Goal: Task Accomplishment & Management: Use online tool/utility

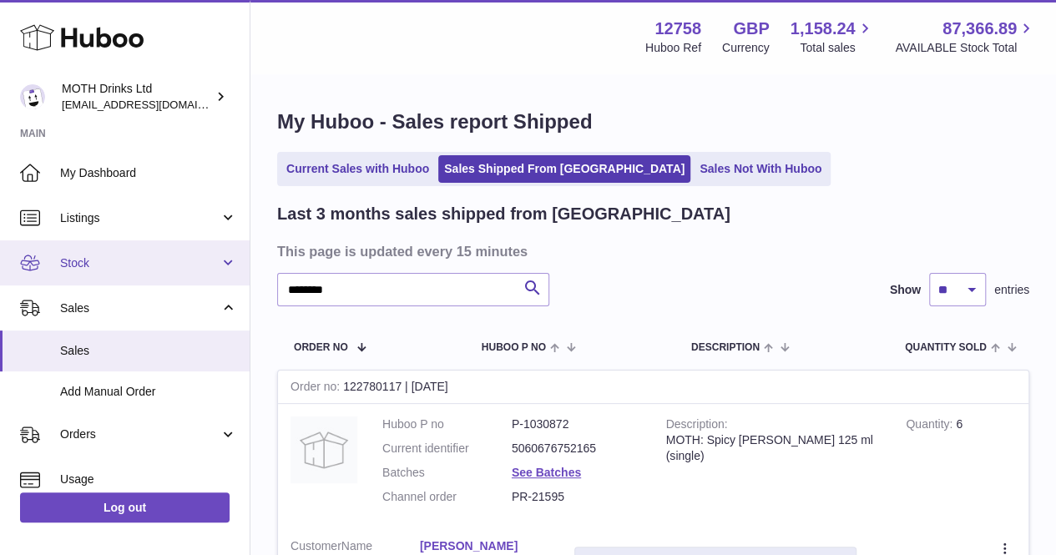
click at [144, 243] on link "Stock" at bounding box center [124, 262] width 249 height 45
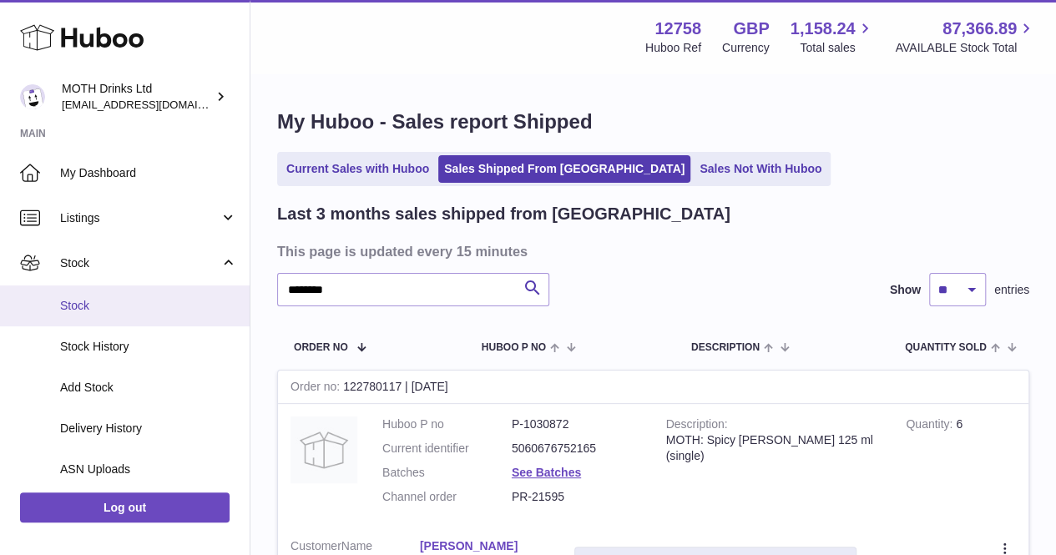
click at [145, 322] on link "Stock" at bounding box center [124, 305] width 249 height 41
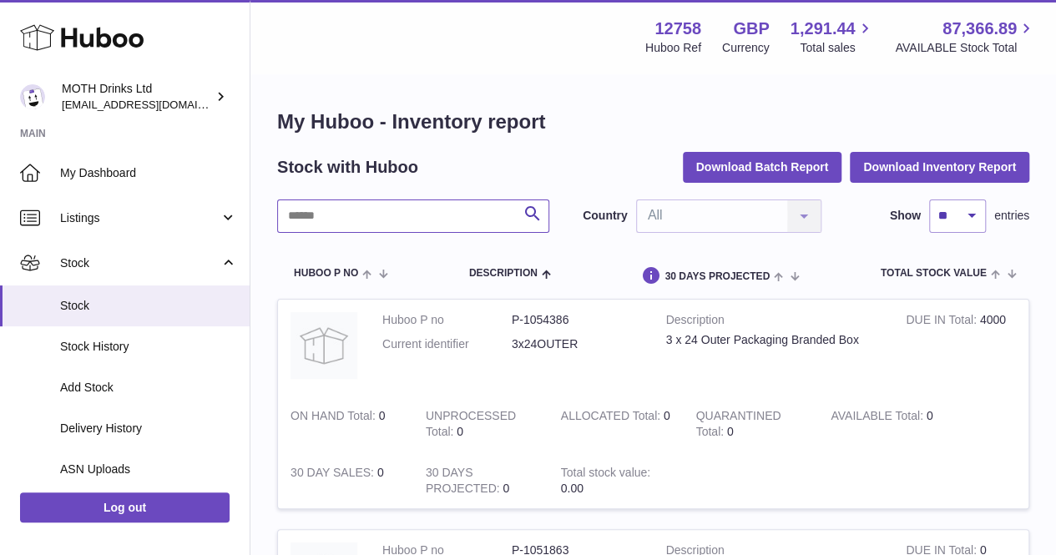
click at [320, 224] on input "text" at bounding box center [413, 215] width 272 height 33
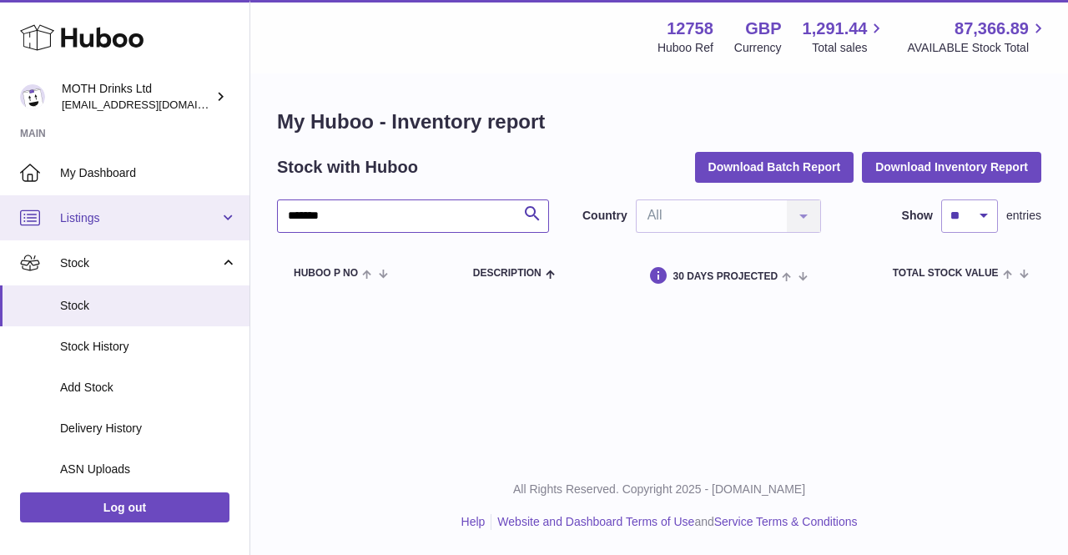
drag, startPoint x: 347, startPoint y: 212, endPoint x: 239, endPoint y: 199, distance: 109.2
click at [239, 199] on div "Huboo MOTH Drinks Ltd orders@mothdrinks.com Main My Dashboard Listings Not with…" at bounding box center [534, 277] width 1068 height 555
type input "****"
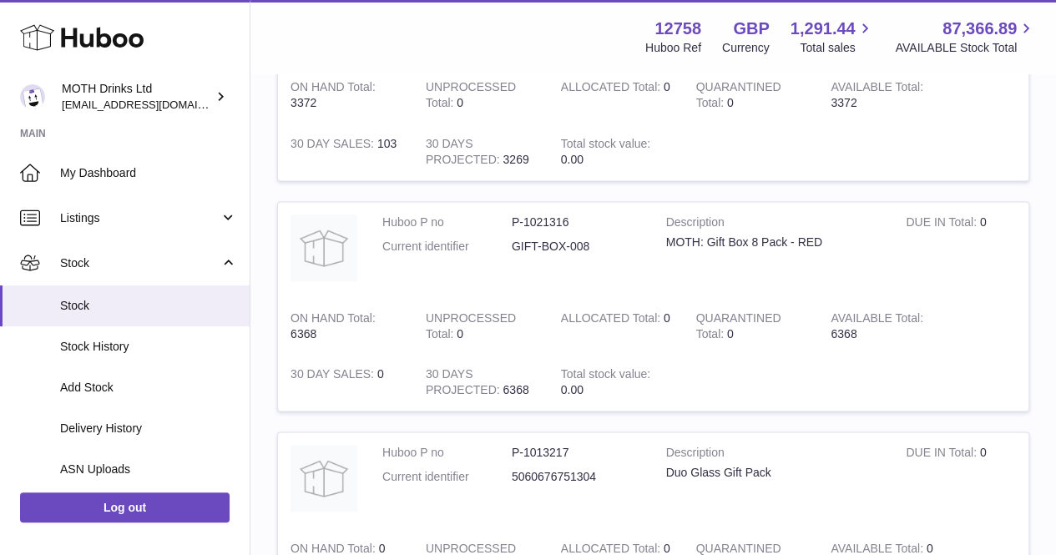
scroll to position [1019, 0]
drag, startPoint x: 505, startPoint y: 224, endPoint x: 604, endPoint y: 258, distance: 105.0
click at [604, 258] on dl "Huboo P no P-1021316 Current identifier GIFT-BOX-008" at bounding box center [511, 240] width 259 height 48
copy dl "P-1021316 Current identifier GIFT-BOX-008"
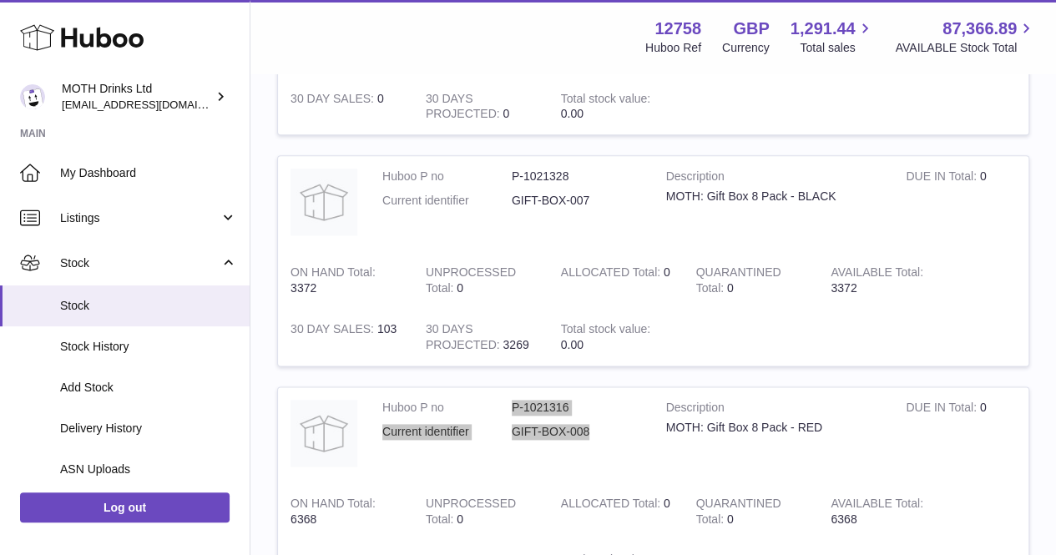
scroll to position [834, 0]
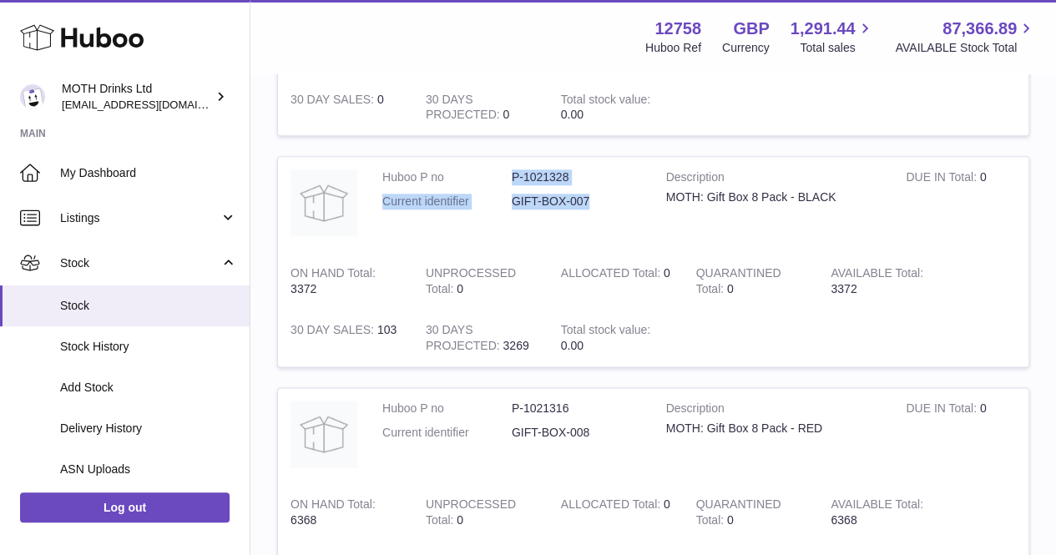
drag, startPoint x: 502, startPoint y: 171, endPoint x: 597, endPoint y: 206, distance: 101.4
click at [597, 206] on dl "Huboo P no P-1021328 Current identifier GIFT-BOX-007" at bounding box center [511, 193] width 259 height 48
copy dl "P-1021328 Current identifier GIFT-BOX-007"
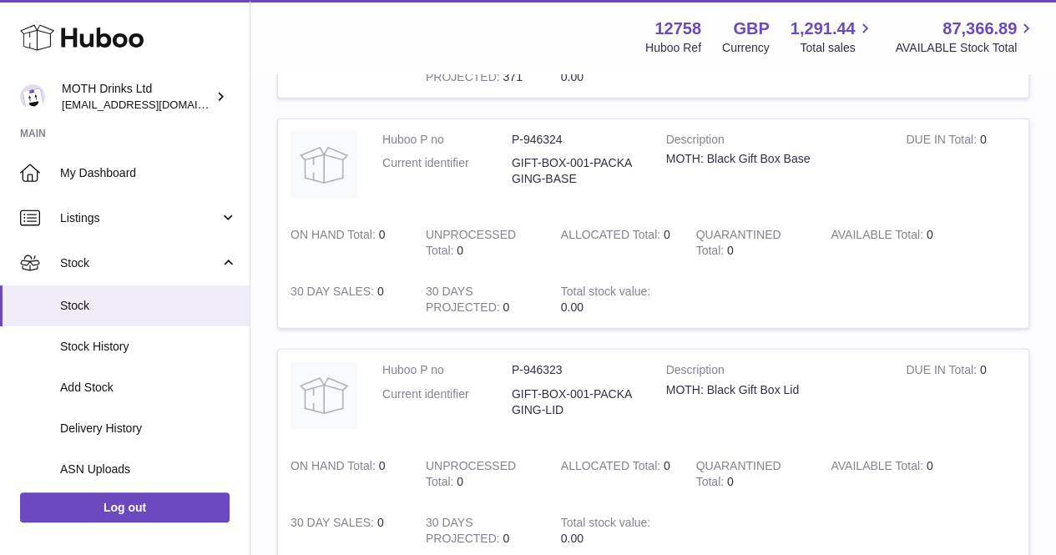
scroll to position [2219, 0]
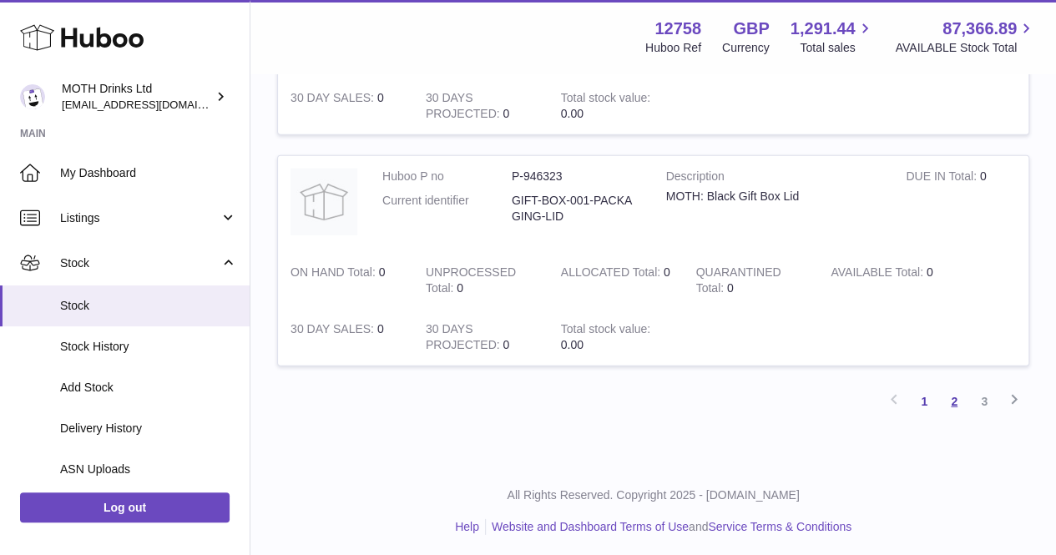
click at [960, 398] on link "2" at bounding box center [954, 401] width 30 height 30
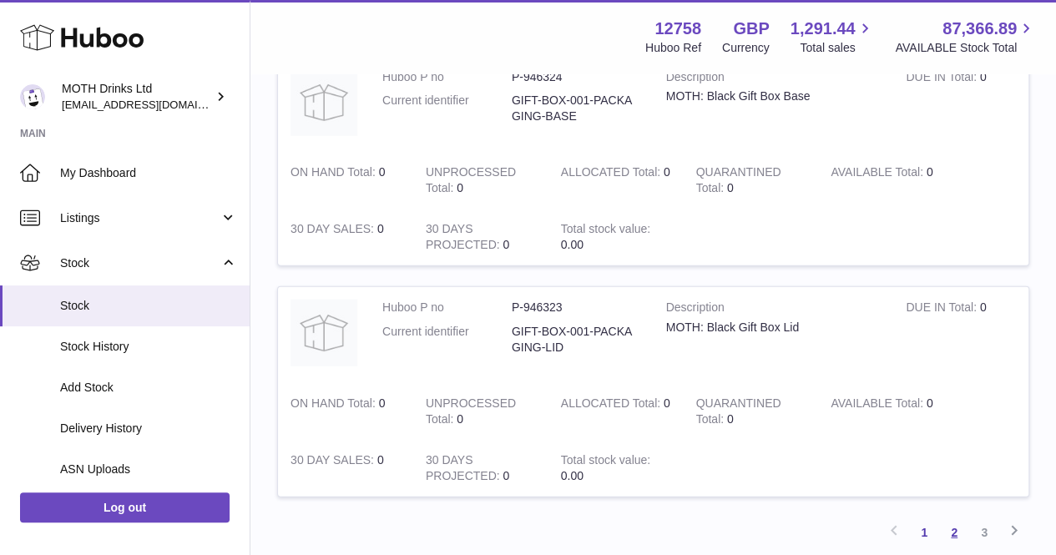
scroll to position [2219, 0]
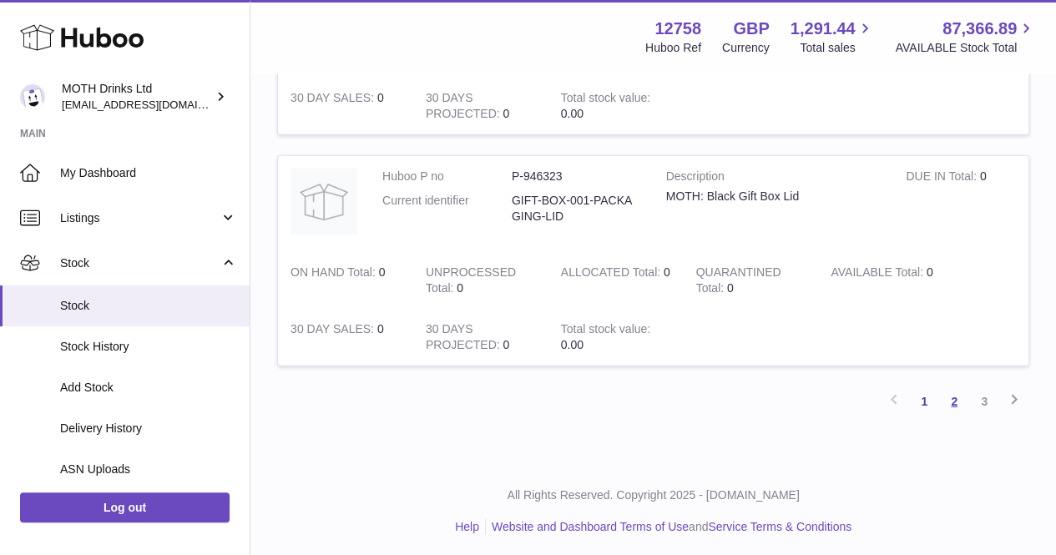
click at [950, 396] on link "2" at bounding box center [954, 401] width 30 height 30
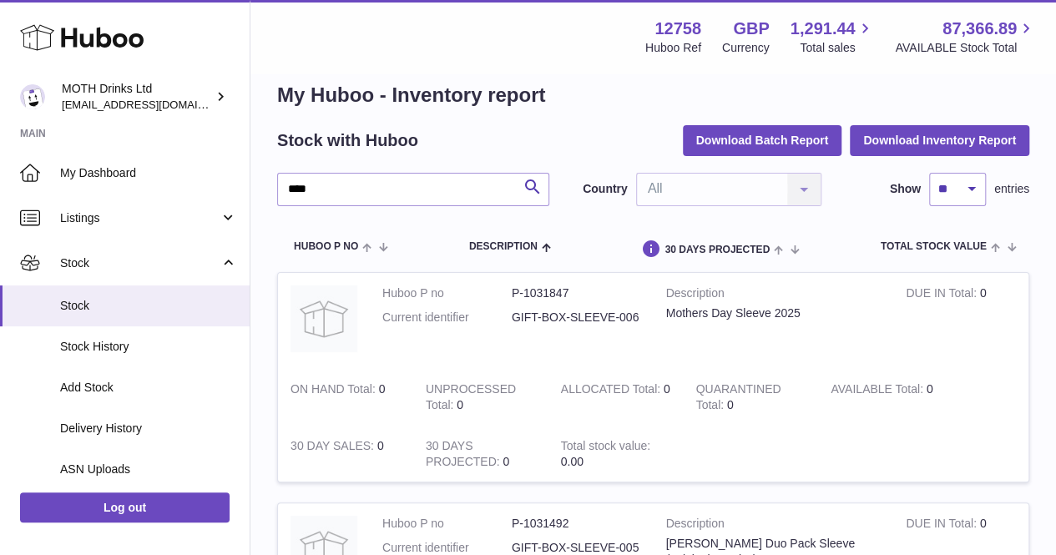
scroll to position [23, 0]
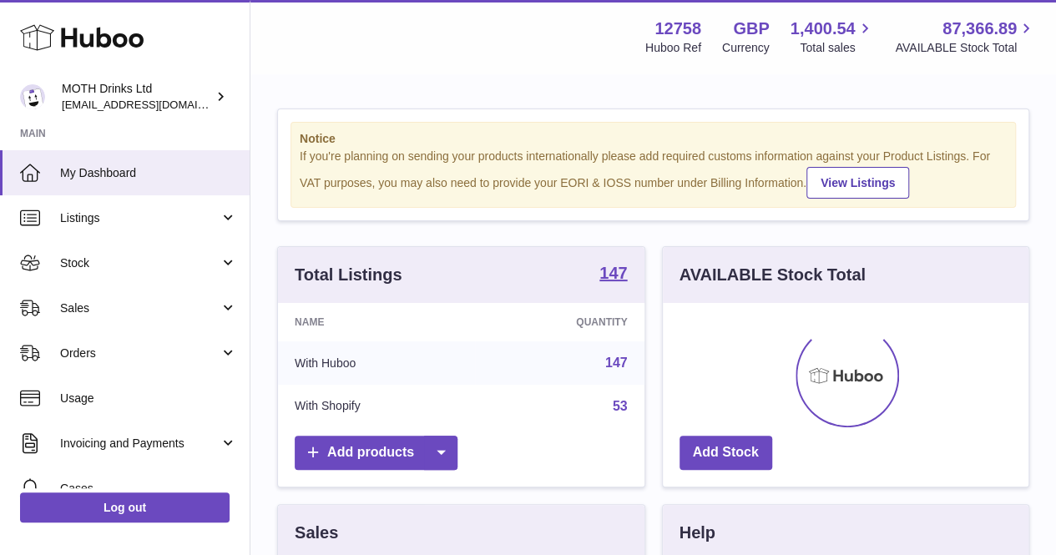
scroll to position [260, 365]
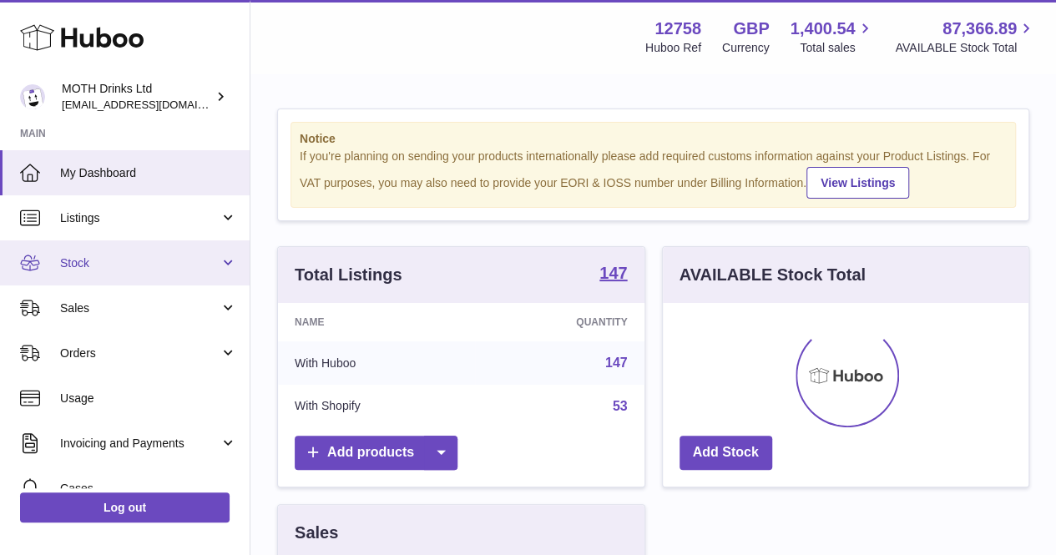
click at [141, 269] on span "Stock" at bounding box center [139, 263] width 159 height 16
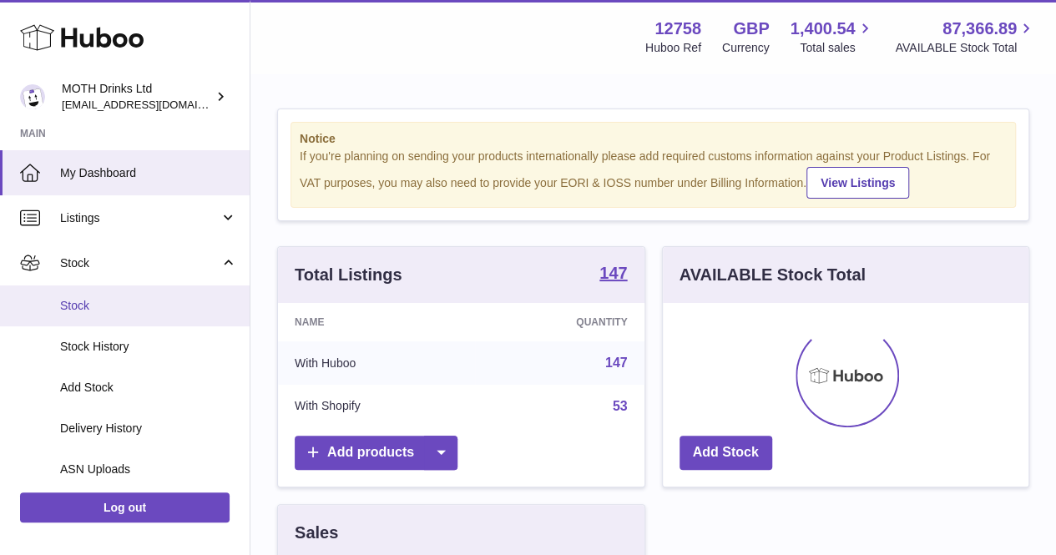
click at [134, 300] on span "Stock" at bounding box center [148, 306] width 177 height 16
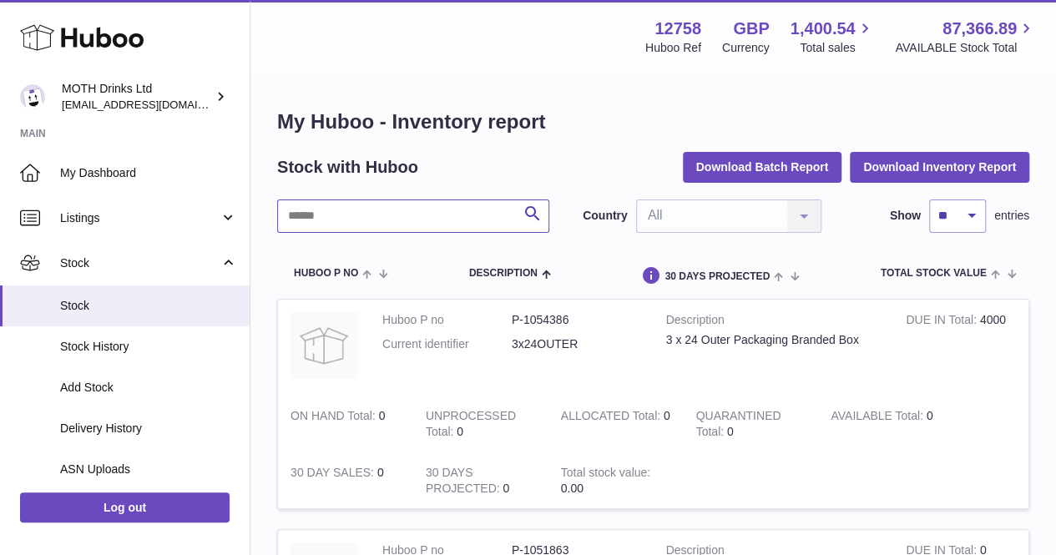
click at [397, 212] on input "text" at bounding box center [413, 215] width 272 height 33
type input "********"
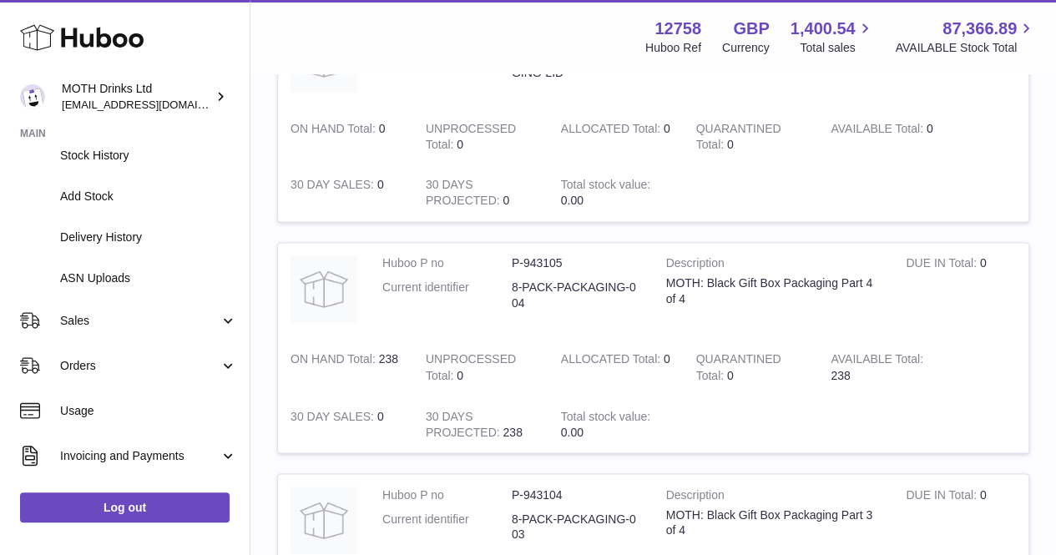
scroll to position [192, 0]
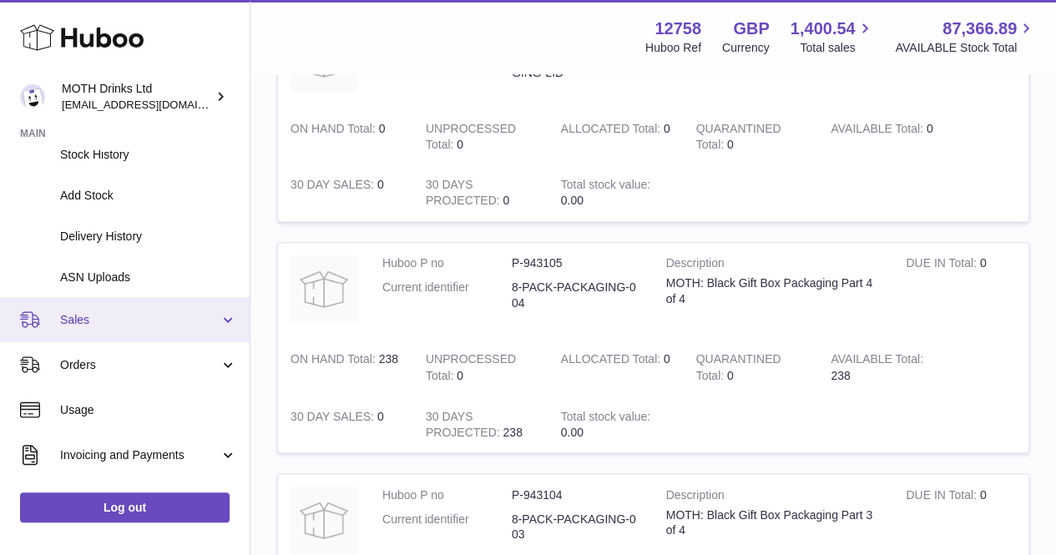
click at [144, 321] on span "Sales" at bounding box center [139, 320] width 159 height 16
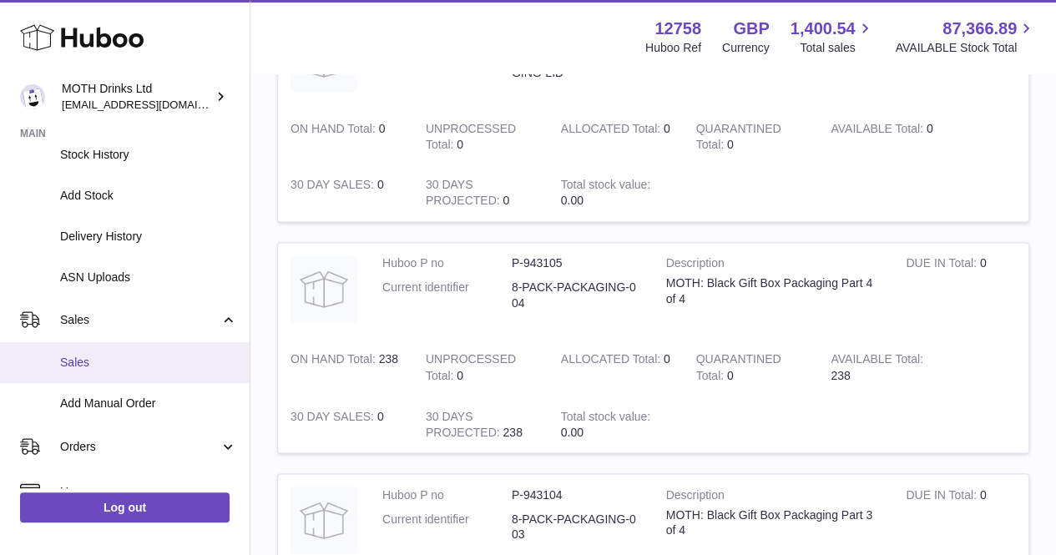
click at [102, 356] on span "Sales" at bounding box center [148, 363] width 177 height 16
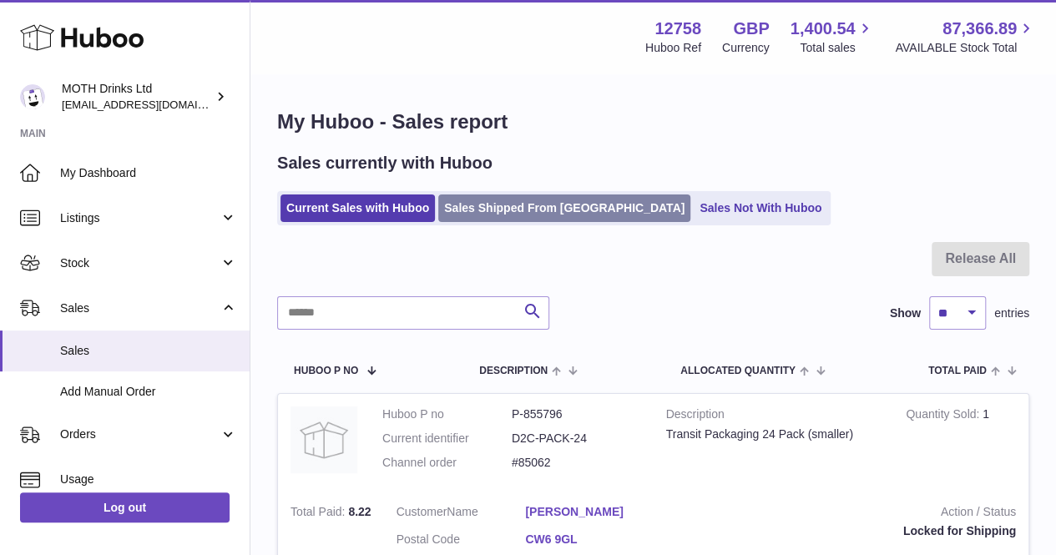
click at [581, 214] on link "Sales Shipped From Huboo" at bounding box center [564, 208] width 252 height 28
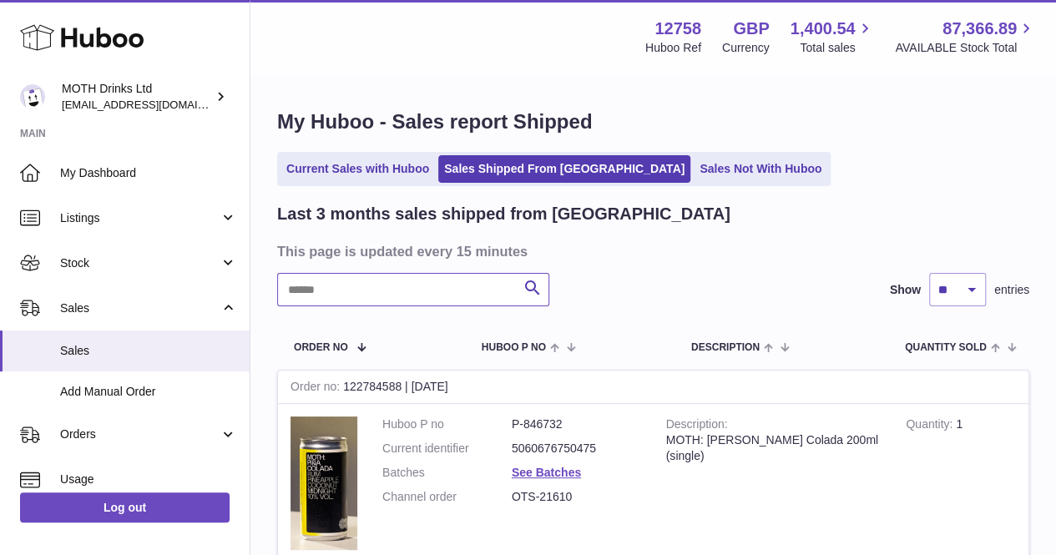
click at [449, 293] on input "text" at bounding box center [413, 289] width 272 height 33
paste input "*******"
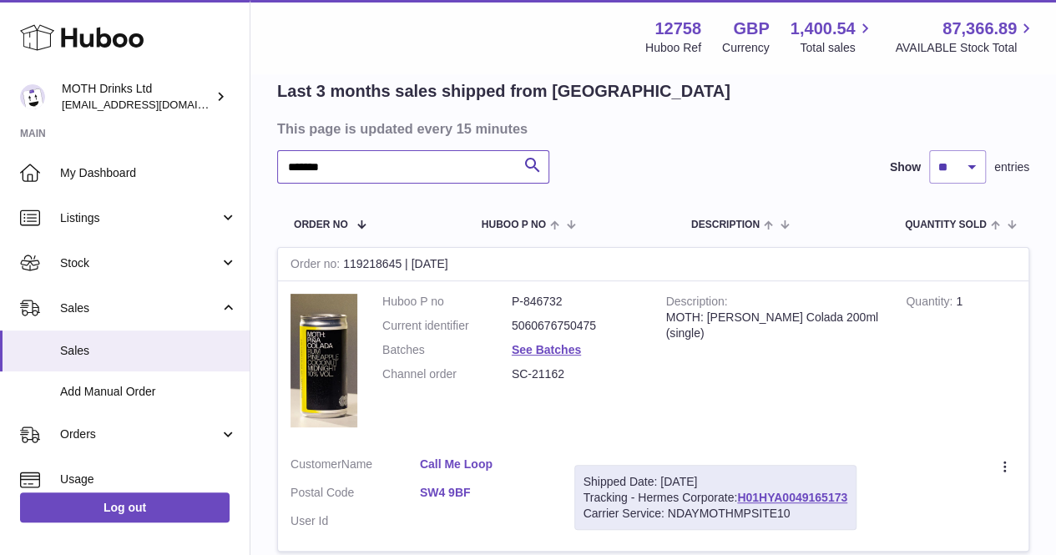
scroll to position [123, 0]
type input "*"
type input "**********"
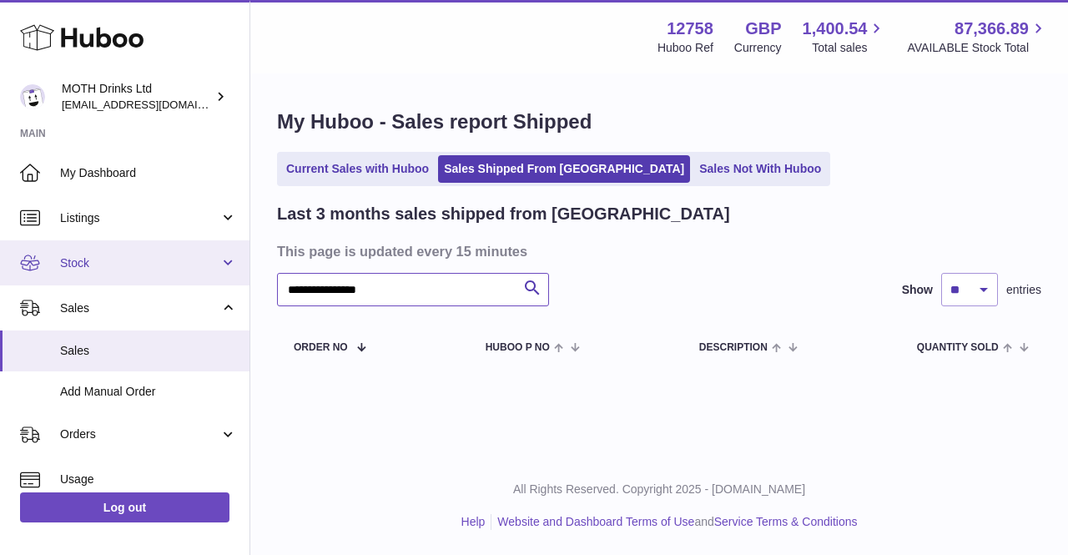
drag, startPoint x: 424, startPoint y: 295, endPoint x: 234, endPoint y: 271, distance: 190.8
click at [234, 271] on div "Huboo MOTH Drinks Ltd [EMAIL_ADDRESS][DOMAIN_NAME] Main My Dashboard Listings N…" at bounding box center [534, 277] width 1068 height 555
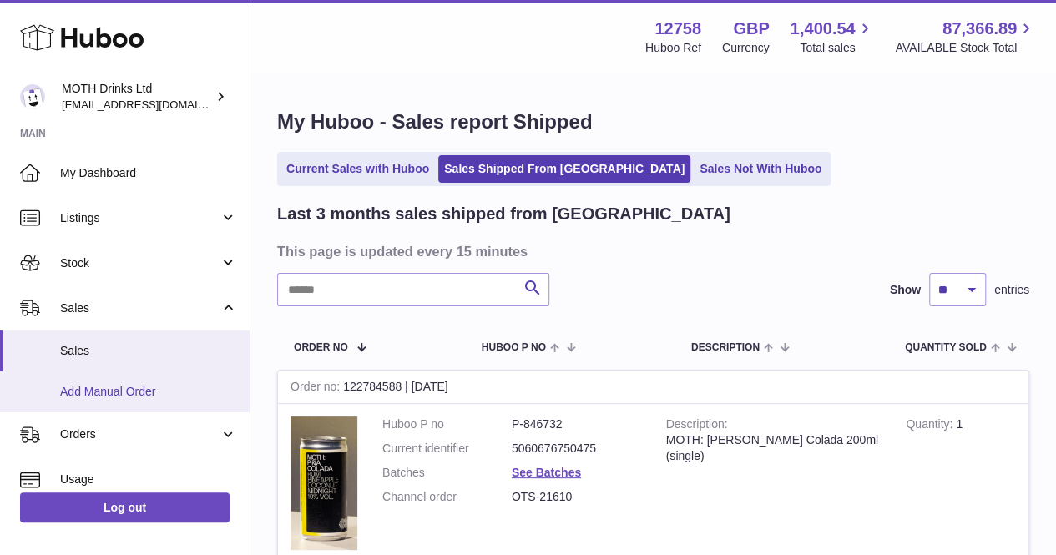
click at [127, 387] on span "Add Manual Order" at bounding box center [148, 392] width 177 height 16
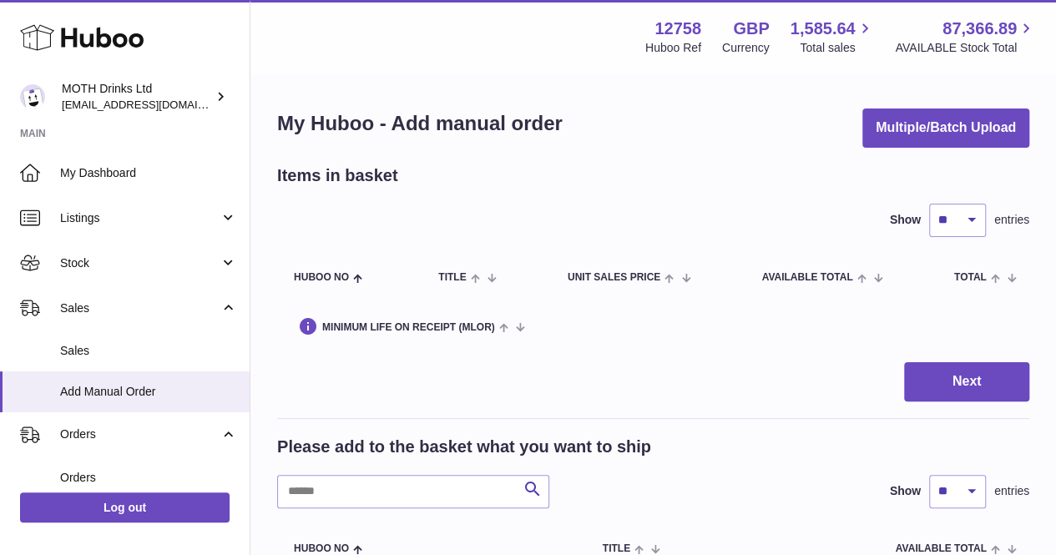
click at [654, 174] on div "Items in basket" at bounding box center [653, 175] width 752 height 23
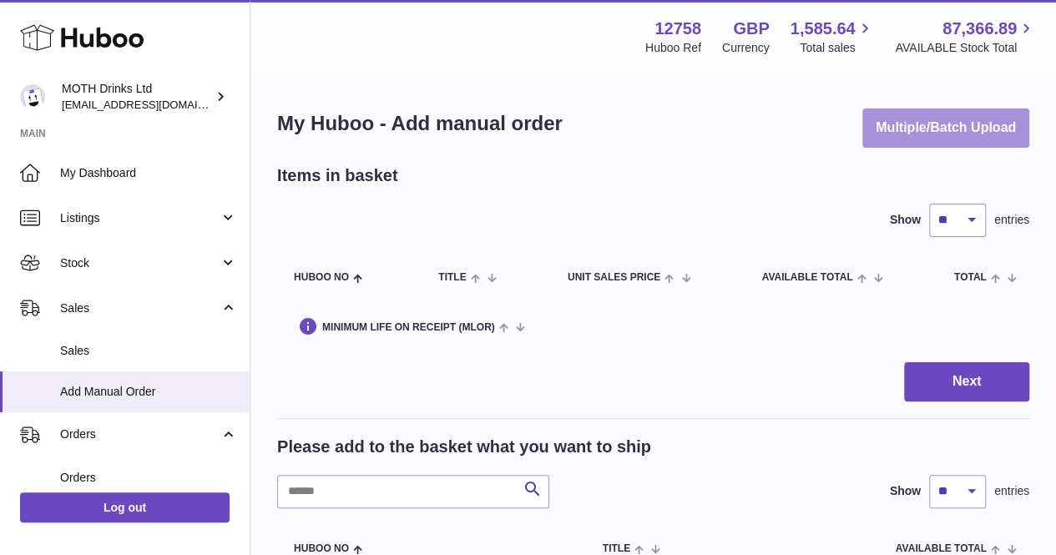
click at [938, 132] on button "Multiple/Batch Upload" at bounding box center [945, 127] width 167 height 39
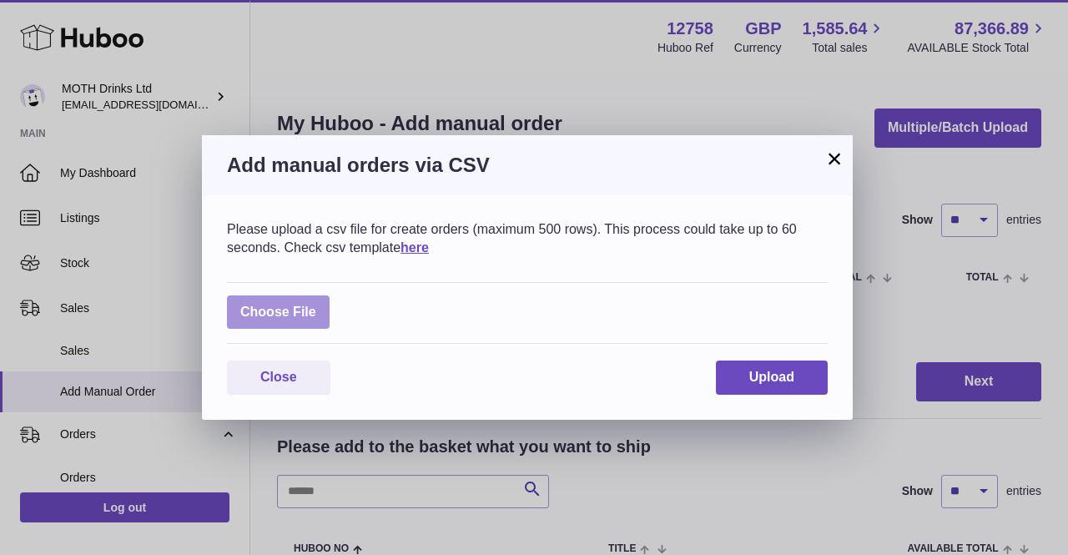
click at [302, 313] on label at bounding box center [278, 312] width 103 height 34
click at [316, 305] on input "file" at bounding box center [316, 304] width 1 height 1
type input "**********"
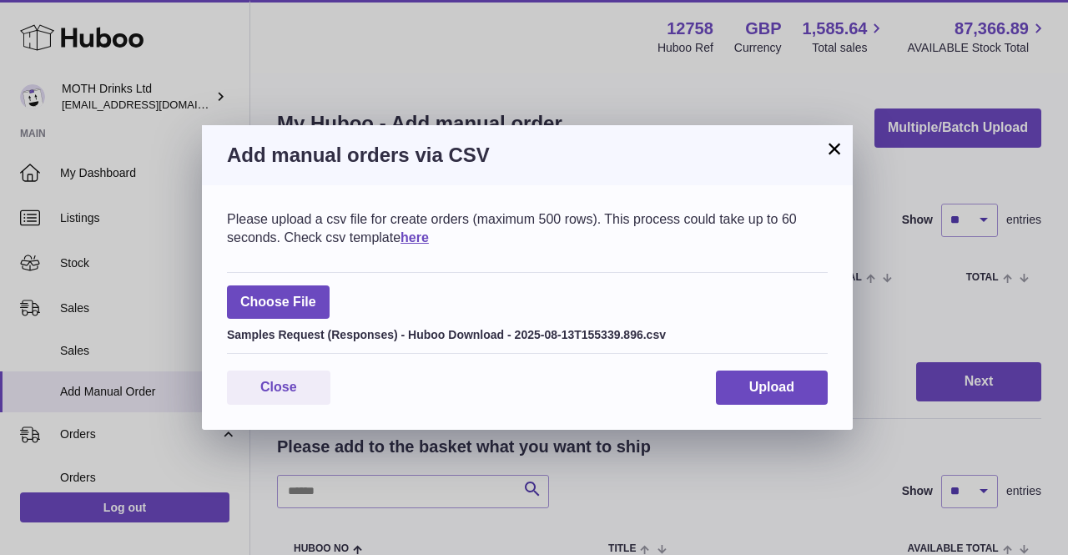
click at [768, 367] on div "Please upload a csv file for create orders (maximum 500 rows). This process cou…" at bounding box center [527, 307] width 651 height 244
click at [764, 378] on button "Upload" at bounding box center [772, 387] width 112 height 34
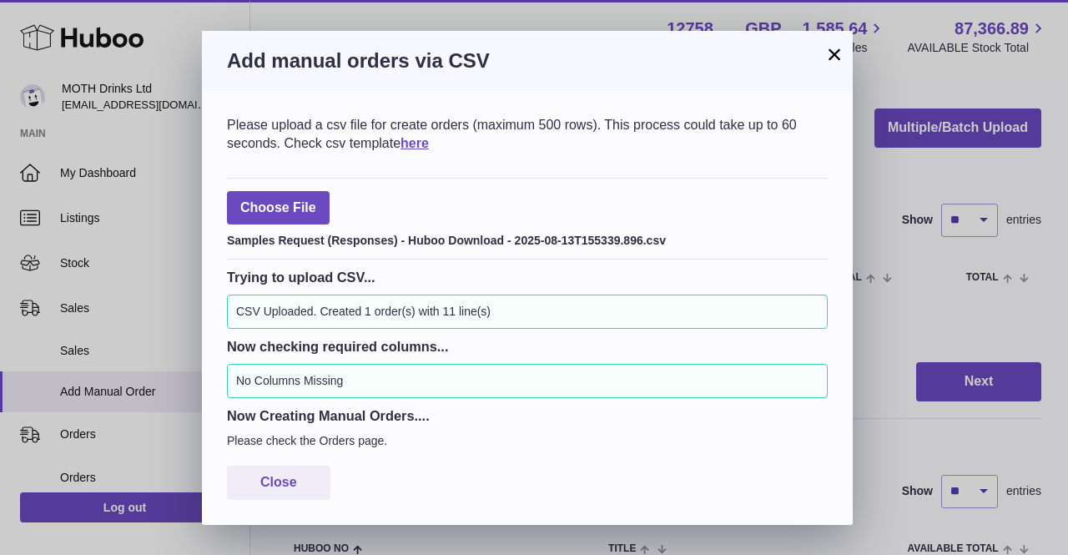
click at [829, 64] on button "×" at bounding box center [834, 54] width 20 height 20
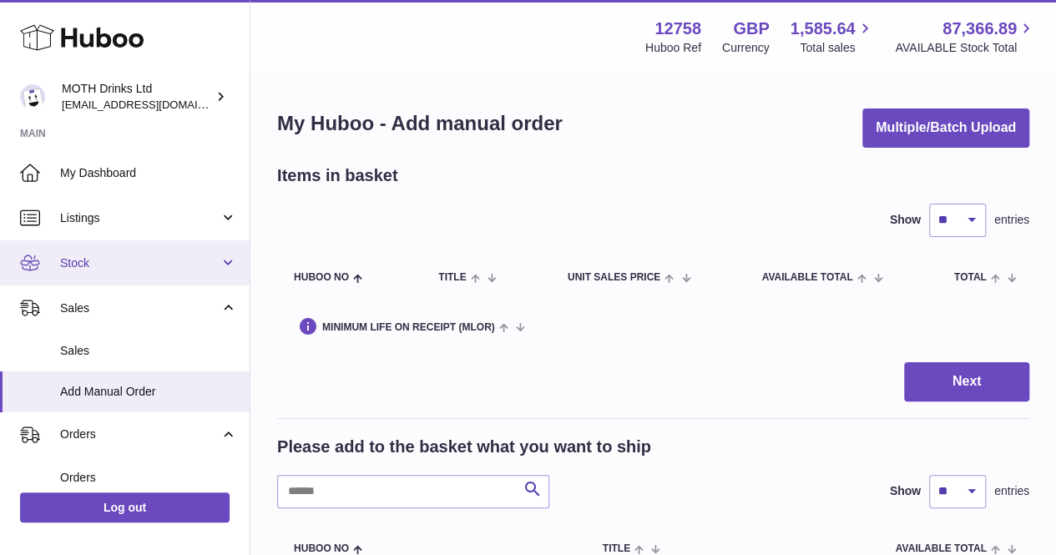
click at [187, 257] on span "Stock" at bounding box center [139, 263] width 159 height 16
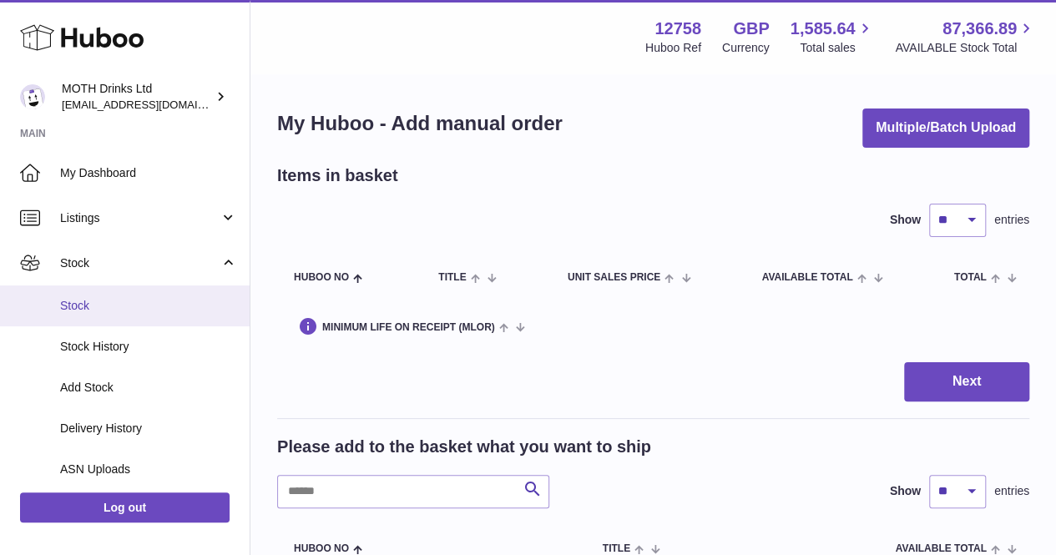
click at [162, 300] on span "Stock" at bounding box center [148, 306] width 177 height 16
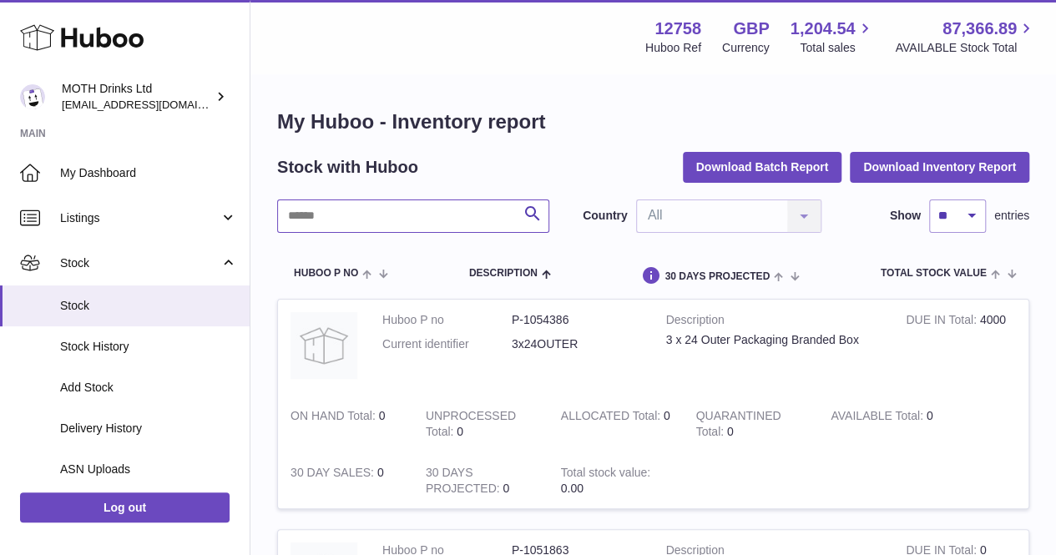
click at [408, 203] on input "text" at bounding box center [413, 215] width 272 height 33
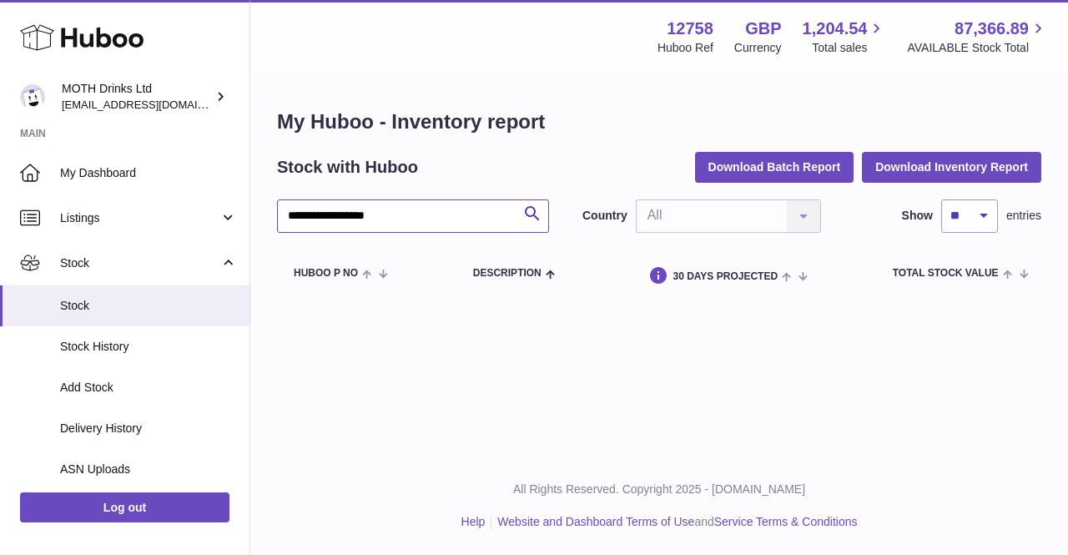
drag, startPoint x: 408, startPoint y: 203, endPoint x: 295, endPoint y: 198, distance: 112.8
click at [295, 198] on div "**********" at bounding box center [659, 203] width 764 height 190
type input "*"
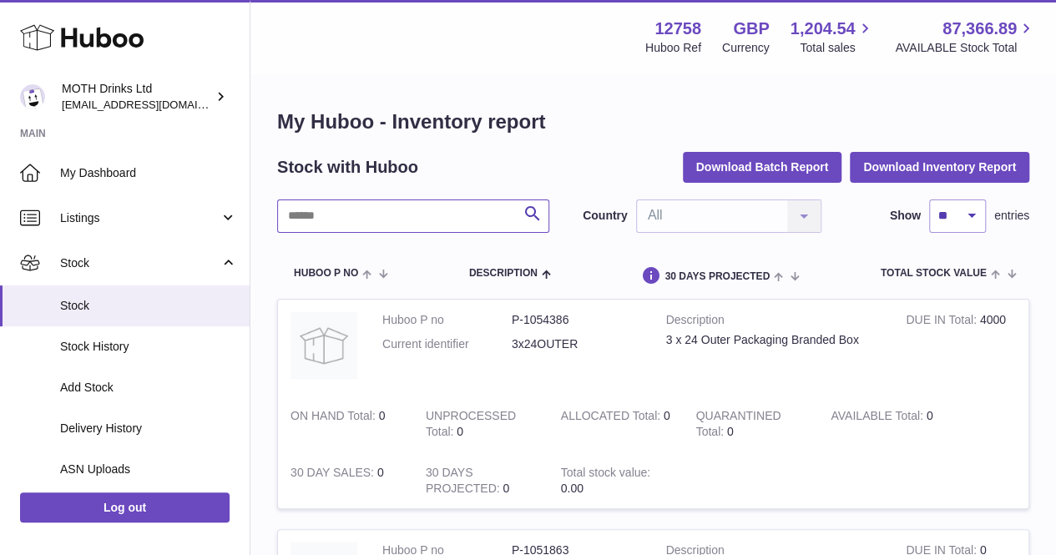
paste input "**********"
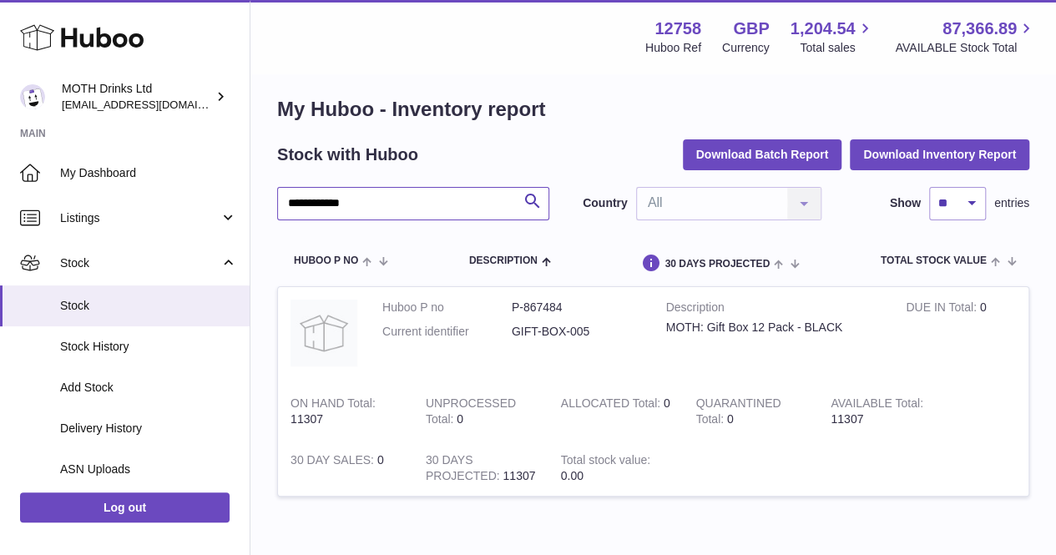
scroll to position [13, 0]
drag, startPoint x: 499, startPoint y: 307, endPoint x: 575, endPoint y: 309, distance: 75.9
click at [575, 309] on dl "Huboo P no P-867484 Current identifier GIFT-BOX-005" at bounding box center [511, 323] width 259 height 48
copy dl "P-867484"
click at [479, 195] on input "**********" at bounding box center [413, 202] width 272 height 33
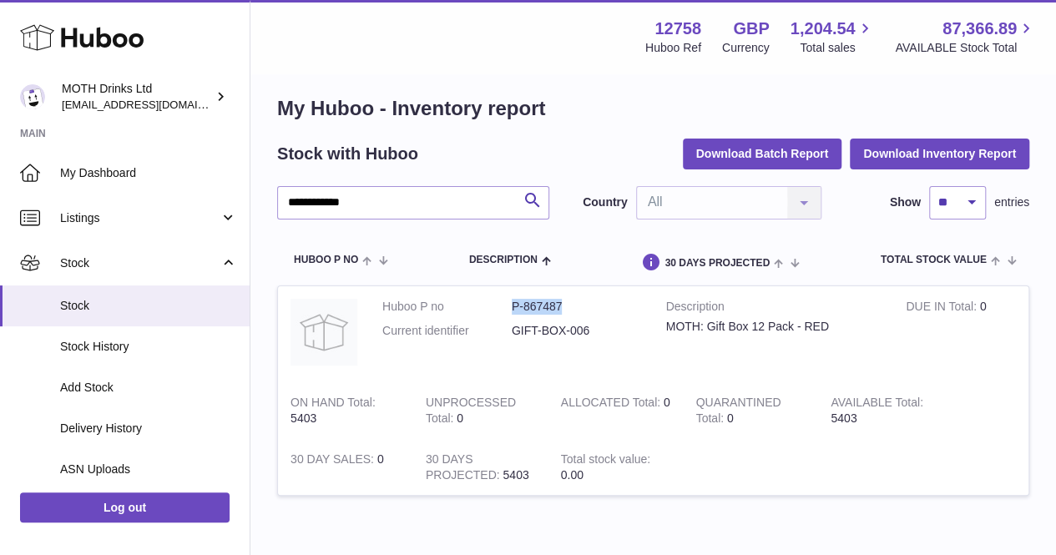
drag, startPoint x: 504, startPoint y: 305, endPoint x: 583, endPoint y: 305, distance: 79.3
click at [583, 305] on dl "Huboo P no P-867487 Current identifier GIFT-BOX-006" at bounding box center [511, 323] width 259 height 48
copy dl "P-867487"
drag, startPoint x: 416, startPoint y: 196, endPoint x: 249, endPoint y: 174, distance: 168.4
click at [249, 174] on div "**********" at bounding box center [528, 317] width 1056 height 661
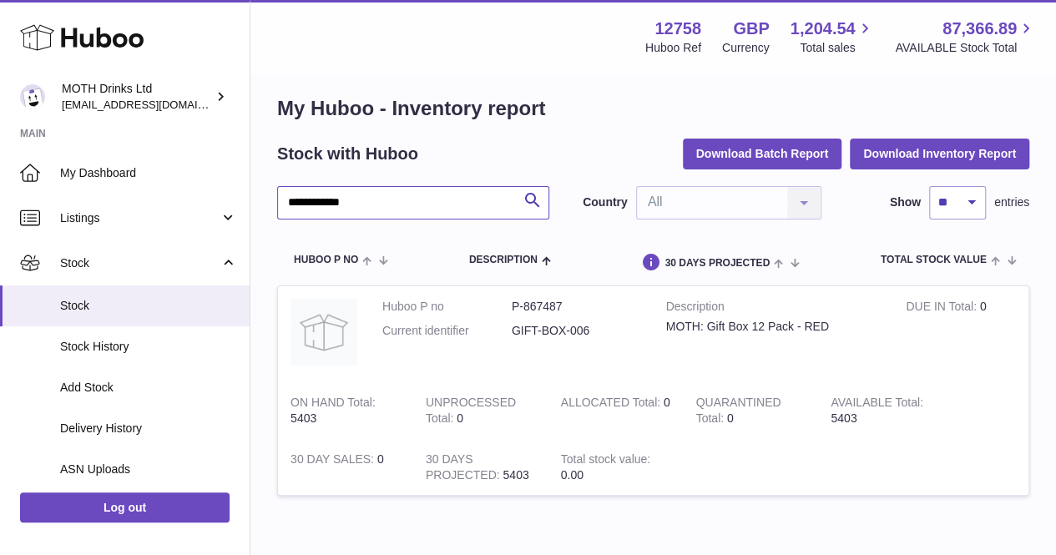
paste input "text"
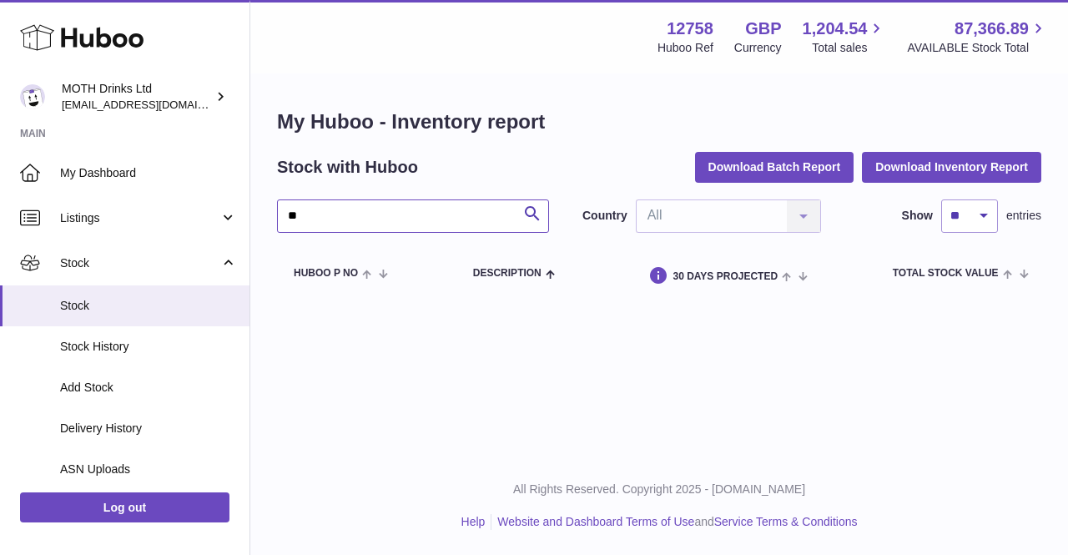
type input "*"
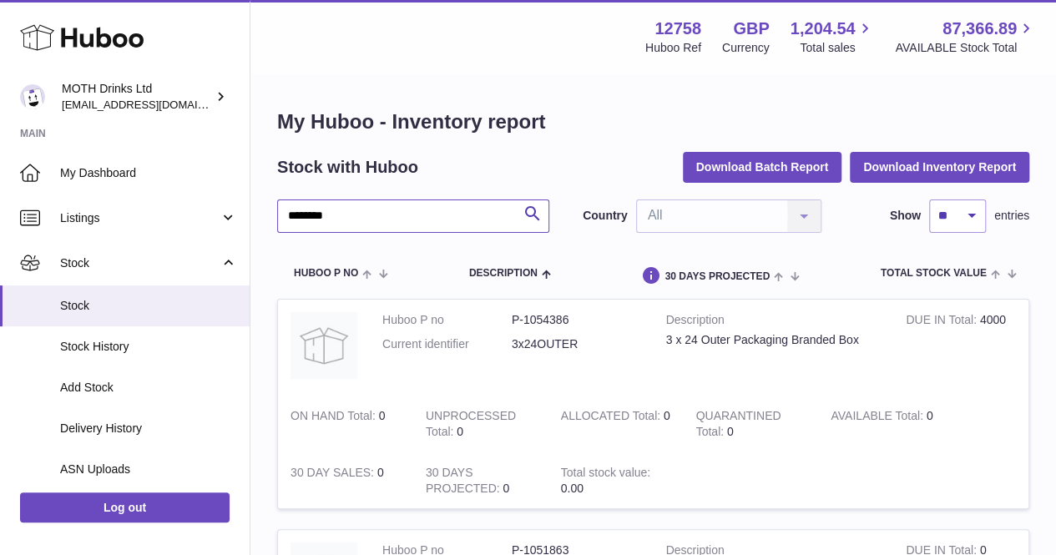
type input "********"
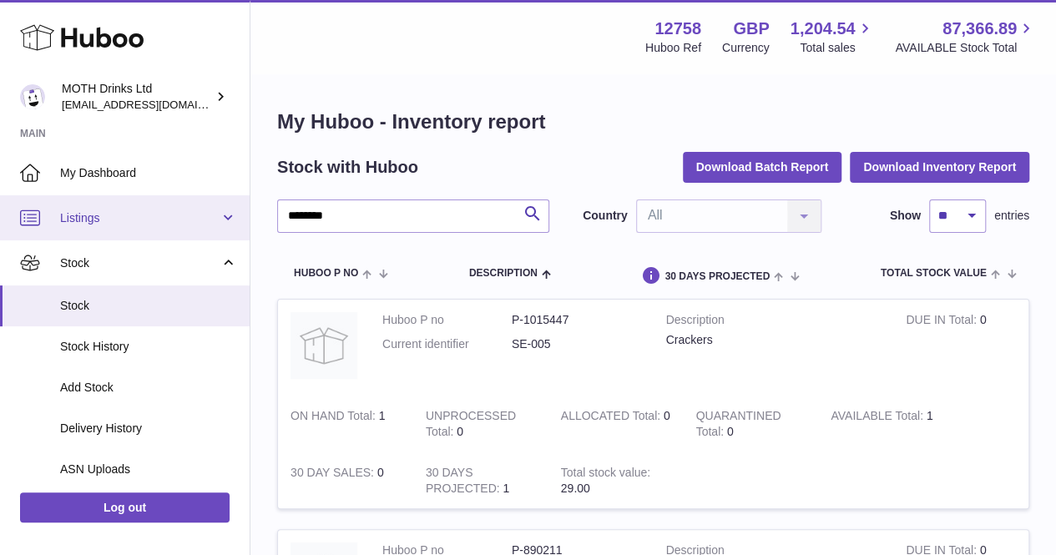
click at [115, 219] on span "Listings" at bounding box center [139, 218] width 159 height 16
